Goal: Task Accomplishment & Management: Manage account settings

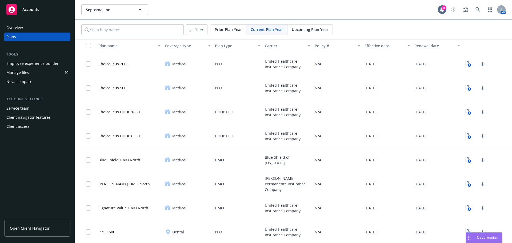
click at [27, 73] on div "Manage files" at bounding box center [17, 72] width 23 height 9
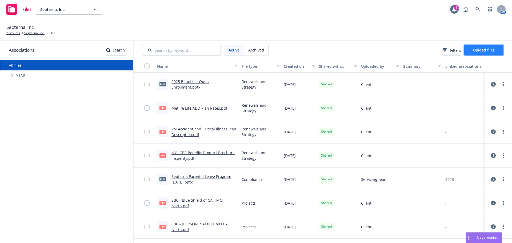
click at [482, 52] on span "Upload files" at bounding box center [484, 49] width 22 height 5
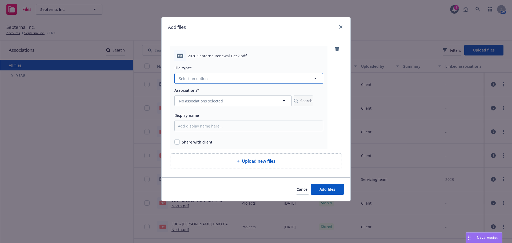
click at [201, 78] on span "Select an option" at bounding box center [193, 79] width 29 height 6
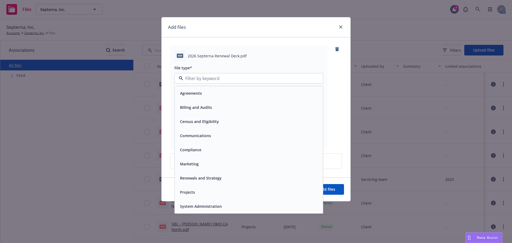
click at [205, 174] on div "Renewals and Strategy" at bounding box center [200, 178] width 45 height 8
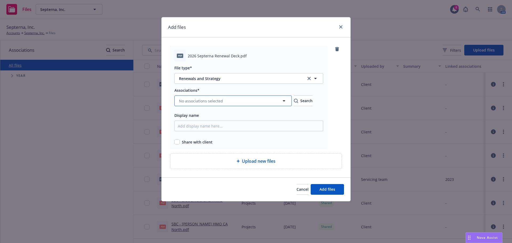
click at [194, 103] on span "No associations selected" at bounding box center [201, 101] width 44 height 6
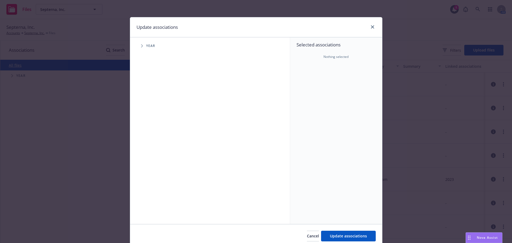
click at [146, 46] on span "Year" at bounding box center [150, 45] width 9 height 3
click at [142, 46] on span "Tree Example" at bounding box center [142, 46] width 9 height 9
click at [154, 130] on input "Tree Example" at bounding box center [155, 131] width 5 height 5
checkbox input "true"
click at [148, 131] on icon "Tree Example" at bounding box center [149, 131] width 2 height 3
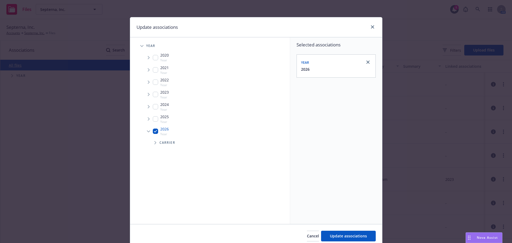
click at [154, 144] on span "Tree Example" at bounding box center [155, 142] width 9 height 9
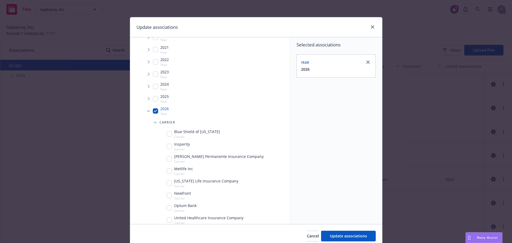
scroll to position [38, 0]
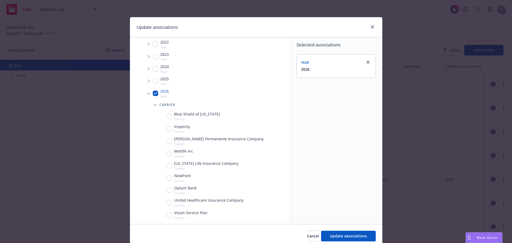
click at [167, 178] on input "Tree Example" at bounding box center [169, 177] width 5 height 5
checkbox input "true"
click at [336, 237] on span "Update associations" at bounding box center [348, 235] width 37 height 5
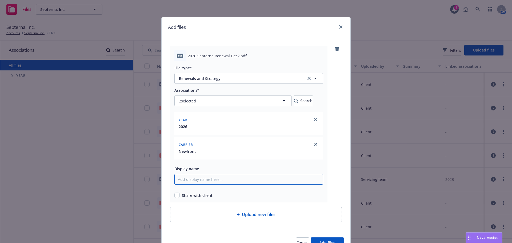
click at [221, 182] on input "Display name" at bounding box center [248, 179] width 149 height 11
drag, startPoint x: 185, startPoint y: 57, endPoint x: 236, endPoint y: 57, distance: 50.7
click at [236, 57] on div "pdf 2026 Septerna Renewal Deck.pdf" at bounding box center [248, 55] width 149 height 11
copy span "2026 Septerna Renewal Deck"
click at [215, 181] on input "Display name" at bounding box center [248, 179] width 149 height 11
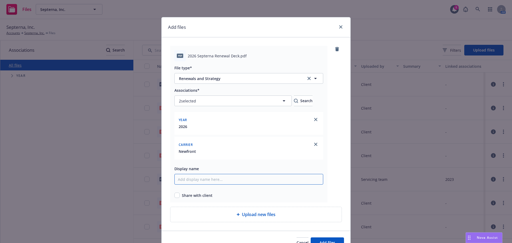
paste input "2026 Septerna Renewal Deck"
type input "2026 Septerna Renewal Deck"
click at [175, 195] on input "checkbox" at bounding box center [176, 195] width 5 height 5
checkbox input "true"
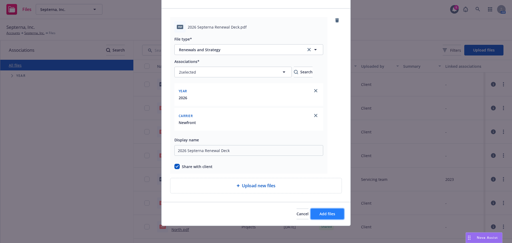
click at [321, 214] on span "Add files" at bounding box center [327, 213] width 16 height 5
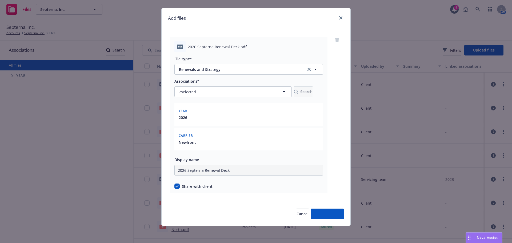
scroll to position [9, 0]
